Goal: Check status: Check status

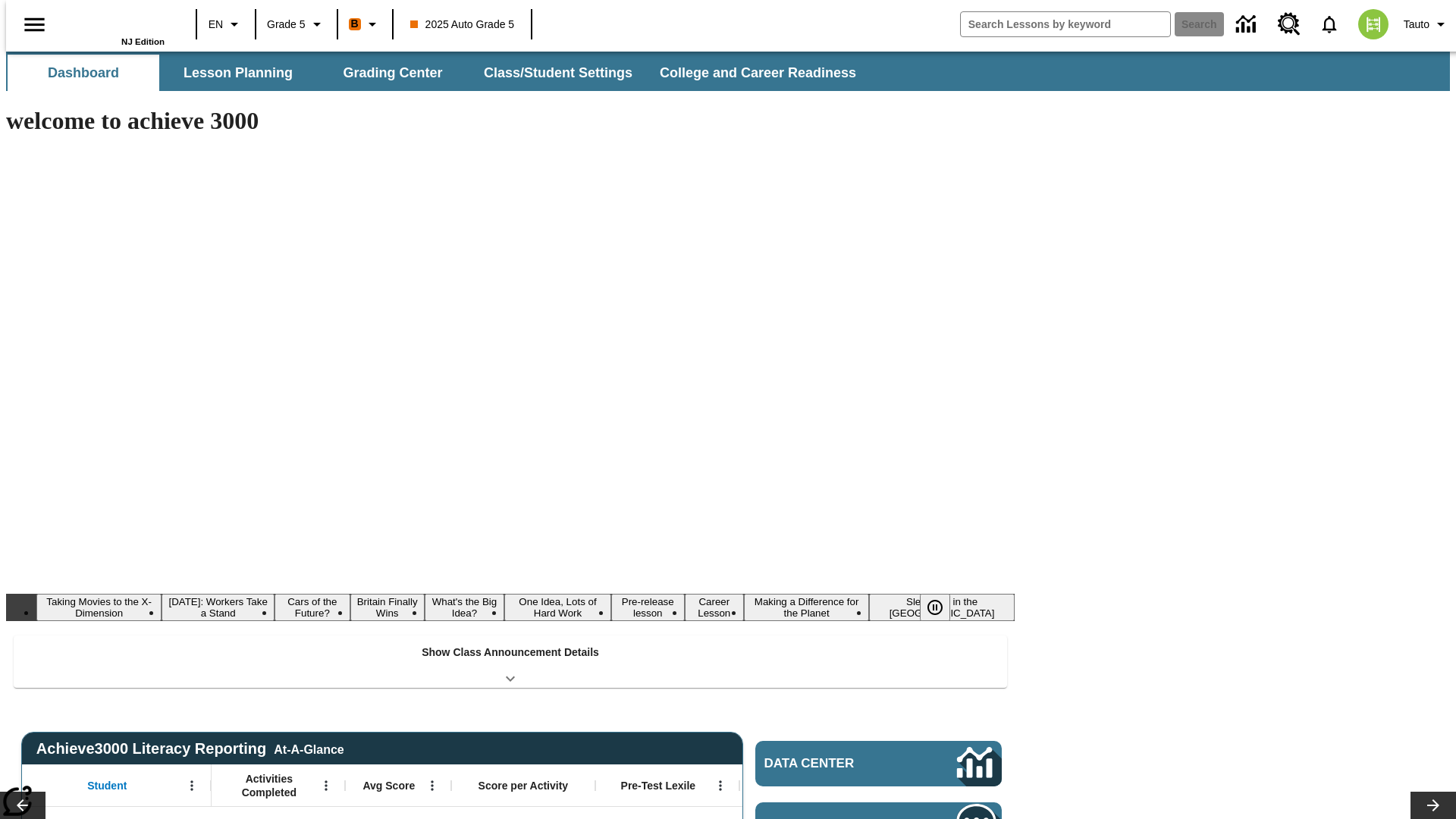
type input "-1"
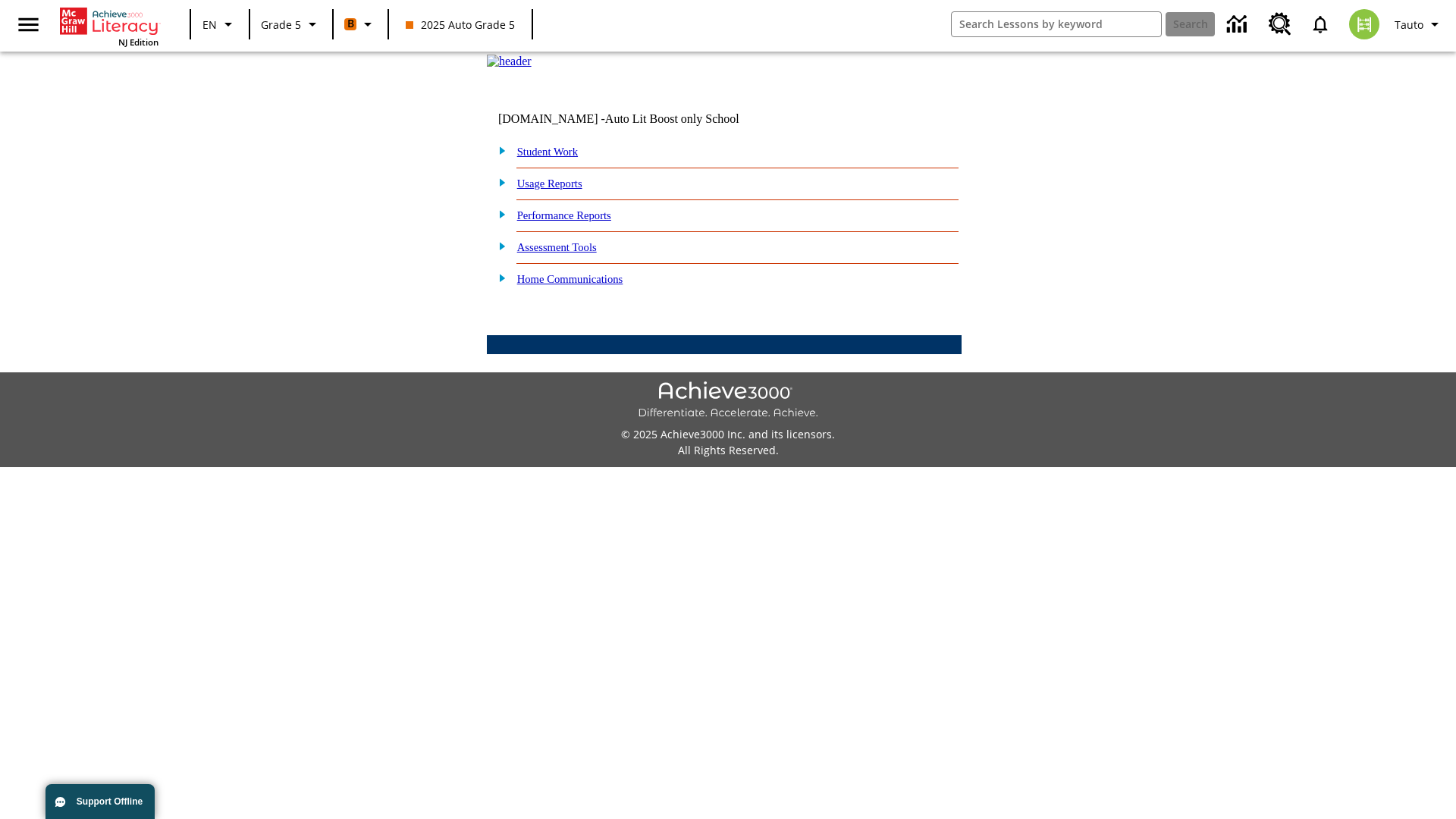
click at [557, 158] on link "Student Work" at bounding box center [547, 151] width 61 height 13
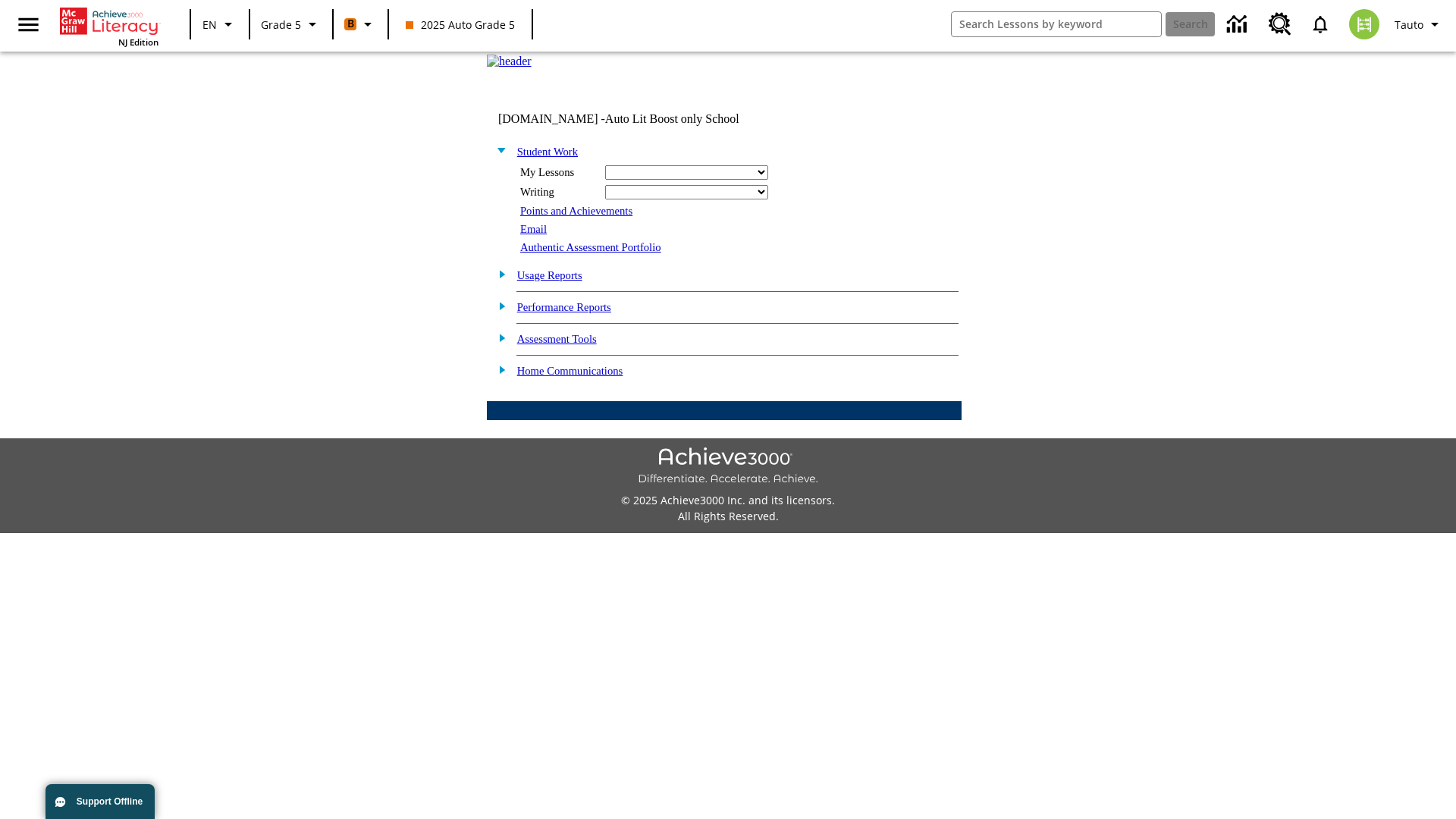
select select "/options/reports/?report_id=12&atype=4&section=2"
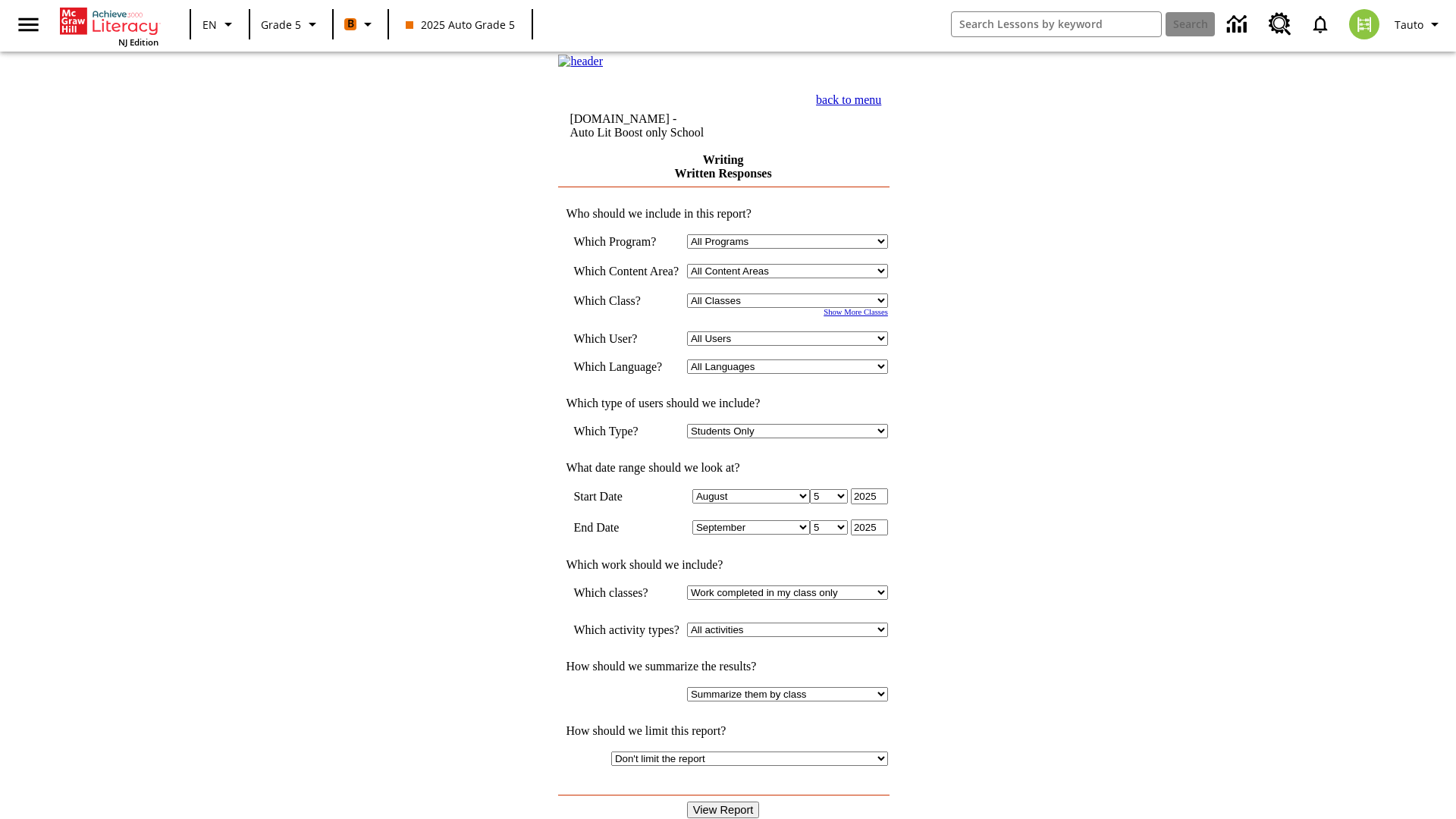
click at [793, 308] on select "Select a Class: All Classes 2025 Auto Grade 5 OL 2025 Auto Grade 6" at bounding box center [787, 300] width 201 height 14
select select "11133131"
click at [793, 346] on select "All Users Cat, Sautoen Cat, Sautoes Cat, Sautoss Donotlogin, Sautoen Twoschools…" at bounding box center [787, 338] width 201 height 14
select select "21437107"
click at [725, 802] on input "View Report" at bounding box center [723, 811] width 73 height 17
